Goal: Task Accomplishment & Management: Manage account settings

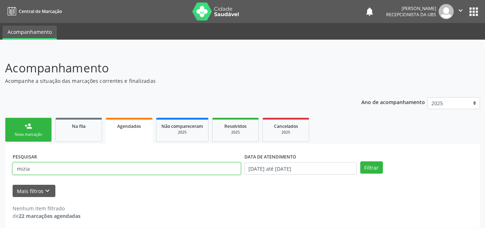
click at [53, 162] on input "mizia" at bounding box center [127, 168] width 228 height 12
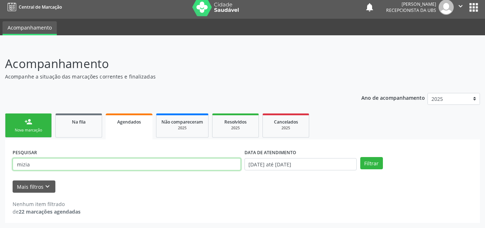
scroll to position [4, 0]
type input "[PERSON_NAME]"
click at [360, 157] on button "Filtrar" at bounding box center [371, 163] width 23 height 12
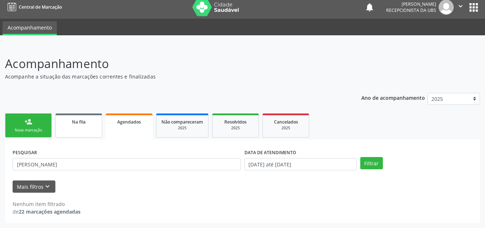
click at [78, 114] on link "Na fila" at bounding box center [78, 125] width 47 height 24
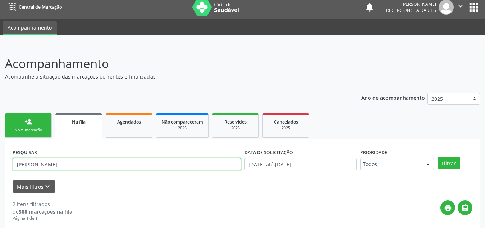
drag, startPoint x: 85, startPoint y: 163, endPoint x: 0, endPoint y: 170, distance: 84.8
click at [0, 170] on div "Acompanhamento Acompanhe a situação das marcações correntes e finalizadas Relat…" at bounding box center [242, 203] width 485 height 317
type input "[PERSON_NAME]"
click at [438, 157] on button "Filtrar" at bounding box center [449, 163] width 23 height 12
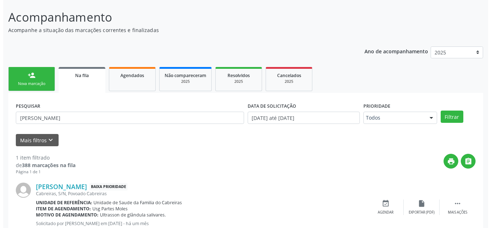
scroll to position [74, 0]
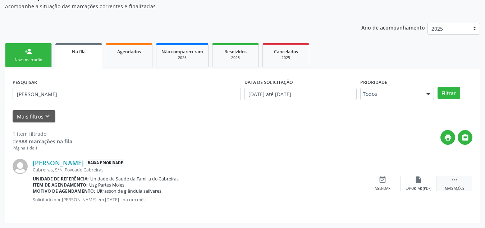
click at [457, 184] on div " Mais ações" at bounding box center [455, 182] width 36 height 15
click at [383, 184] on div "cancel Cancelar" at bounding box center [383, 182] width 36 height 15
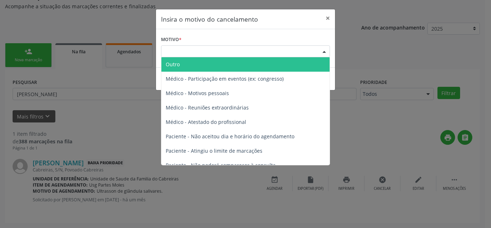
click at [310, 47] on div "Escolha o motivo" at bounding box center [245, 51] width 169 height 12
click at [280, 60] on span "Outro" at bounding box center [245, 64] width 168 height 14
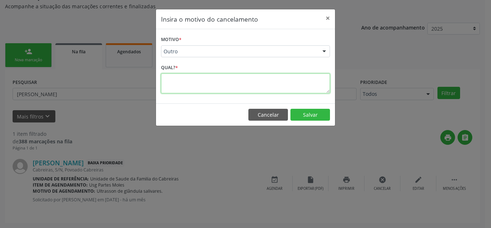
click at [254, 79] on textarea at bounding box center [245, 83] width 169 height 20
type textarea "M"
type textarea "Não atende no município"
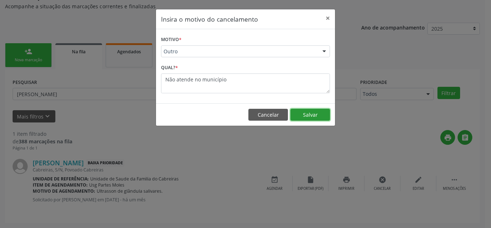
click at [321, 115] on button "Salvar" at bounding box center [311, 115] width 40 height 12
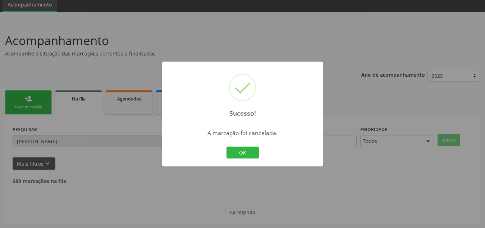
scroll to position [4, 0]
